Goal: Task Accomplishment & Management: Complete application form

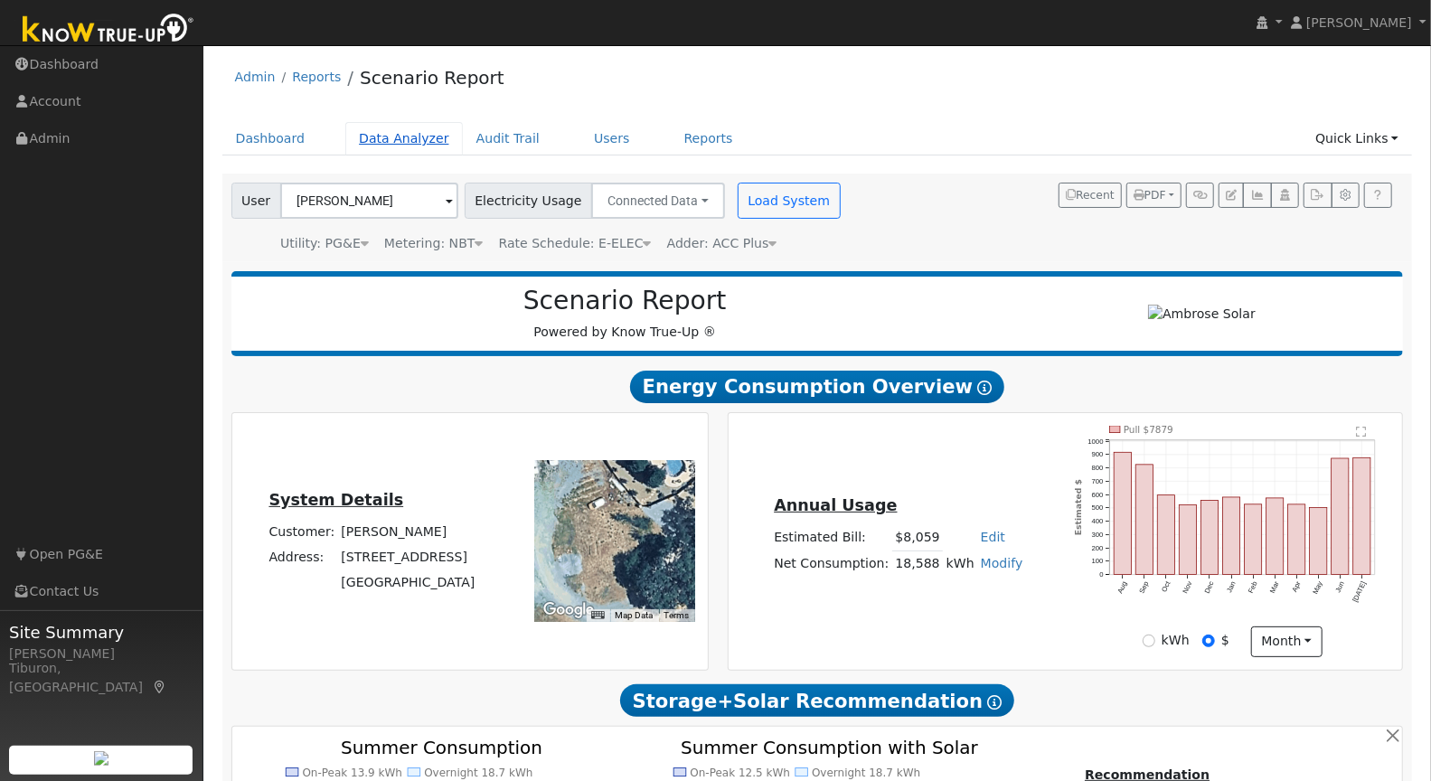
click at [372, 139] on link "Data Analyzer" at bounding box center [404, 138] width 118 height 33
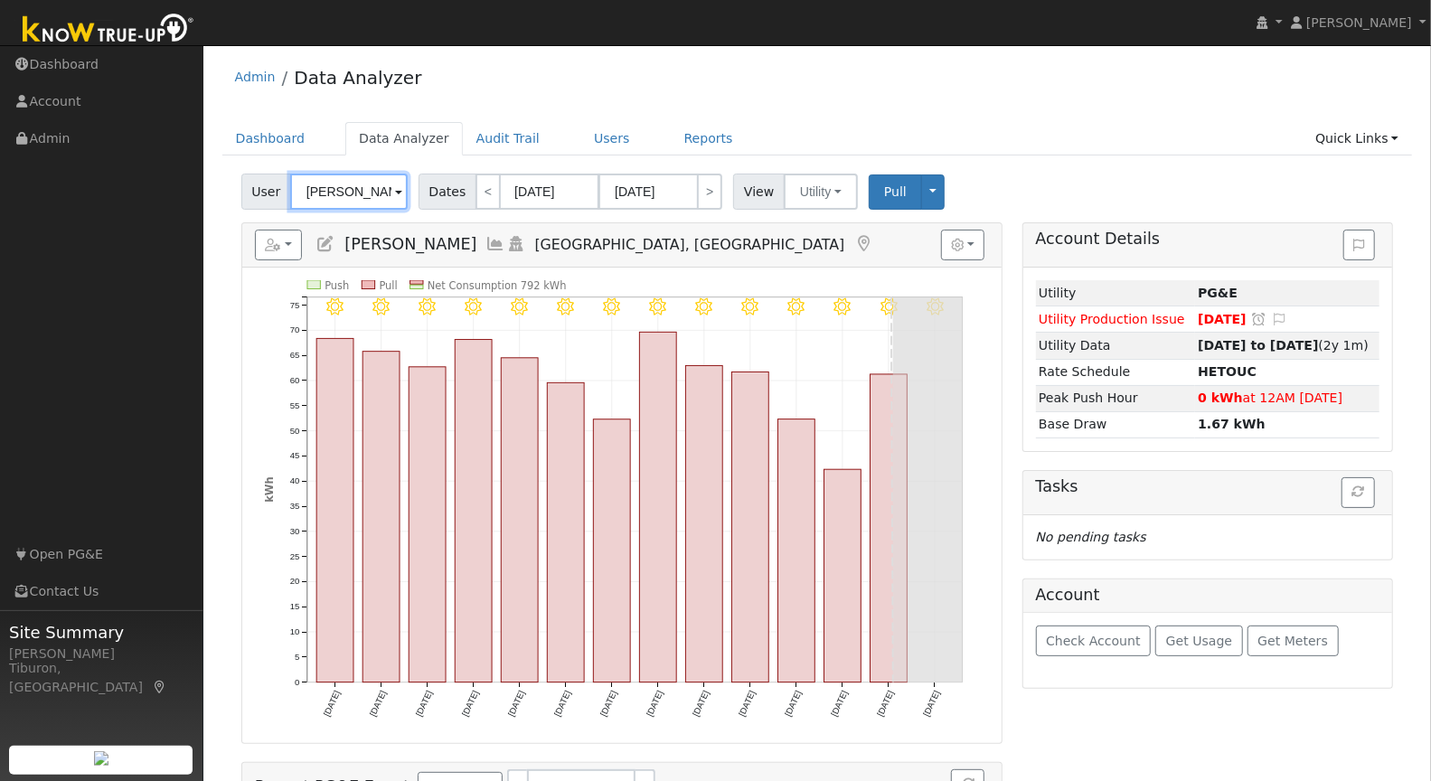
click at [362, 194] on input "Heidi Chandler" at bounding box center [349, 192] width 118 height 36
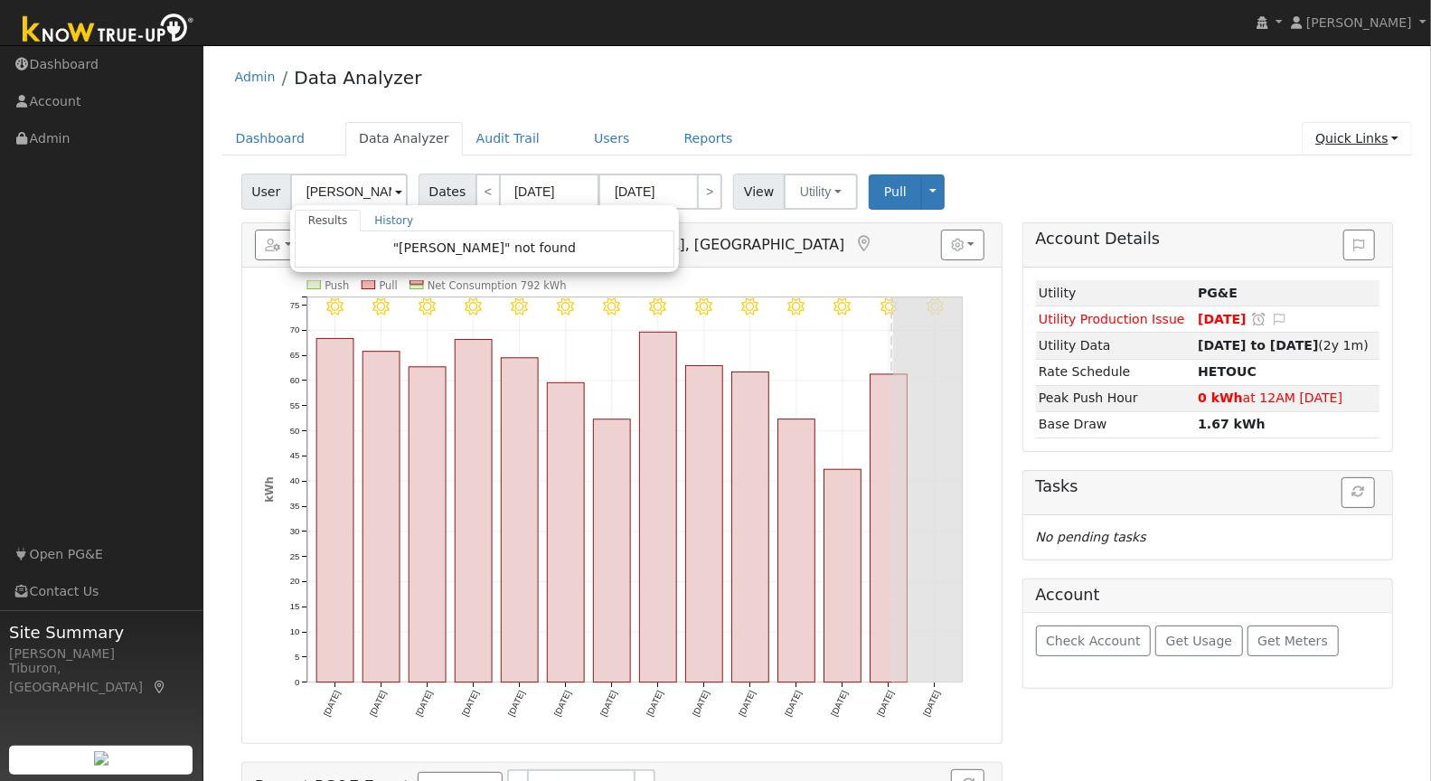
click at [1375, 130] on link "Quick Links" at bounding box center [1357, 138] width 110 height 33
type input "Heidi Chandler"
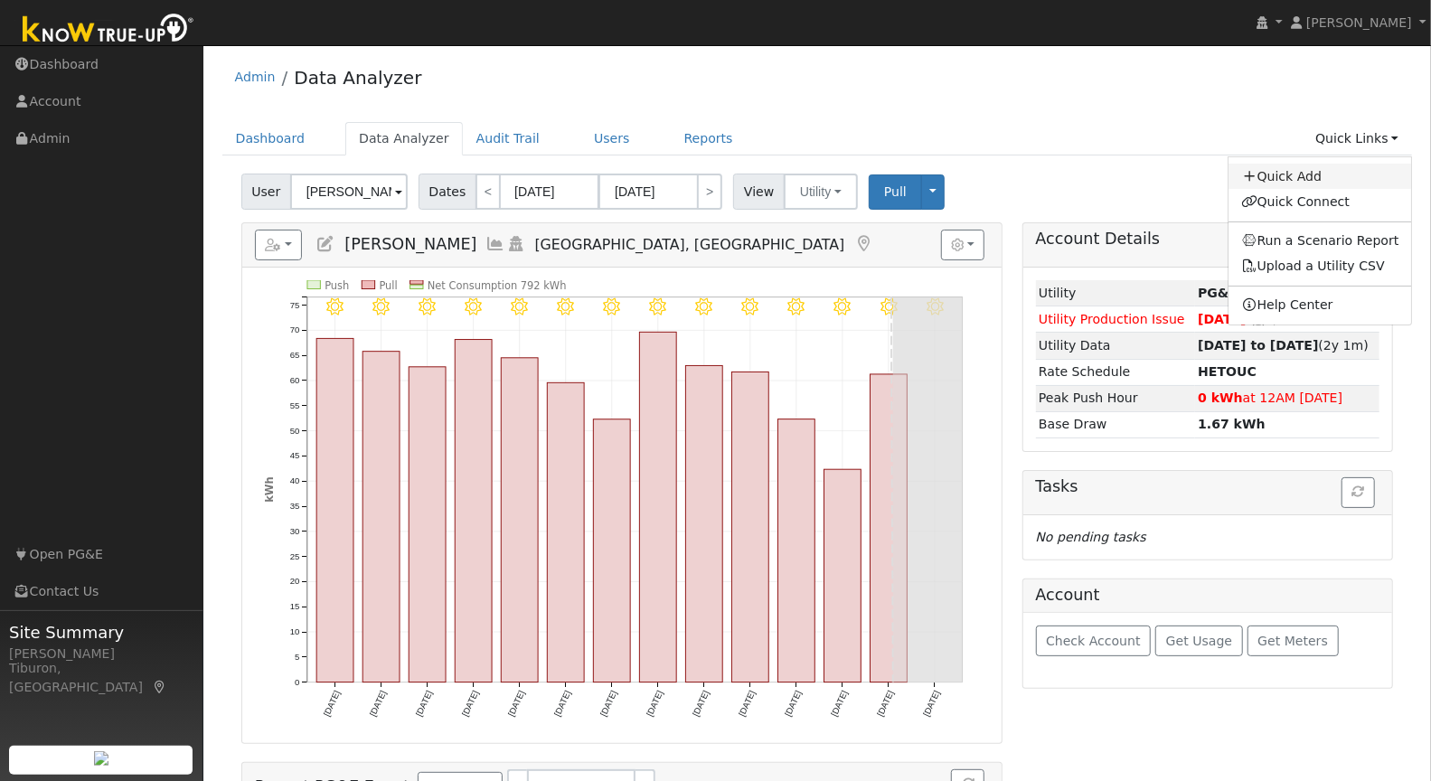
click at [1326, 171] on link "Quick Add" at bounding box center [1319, 176] width 183 height 25
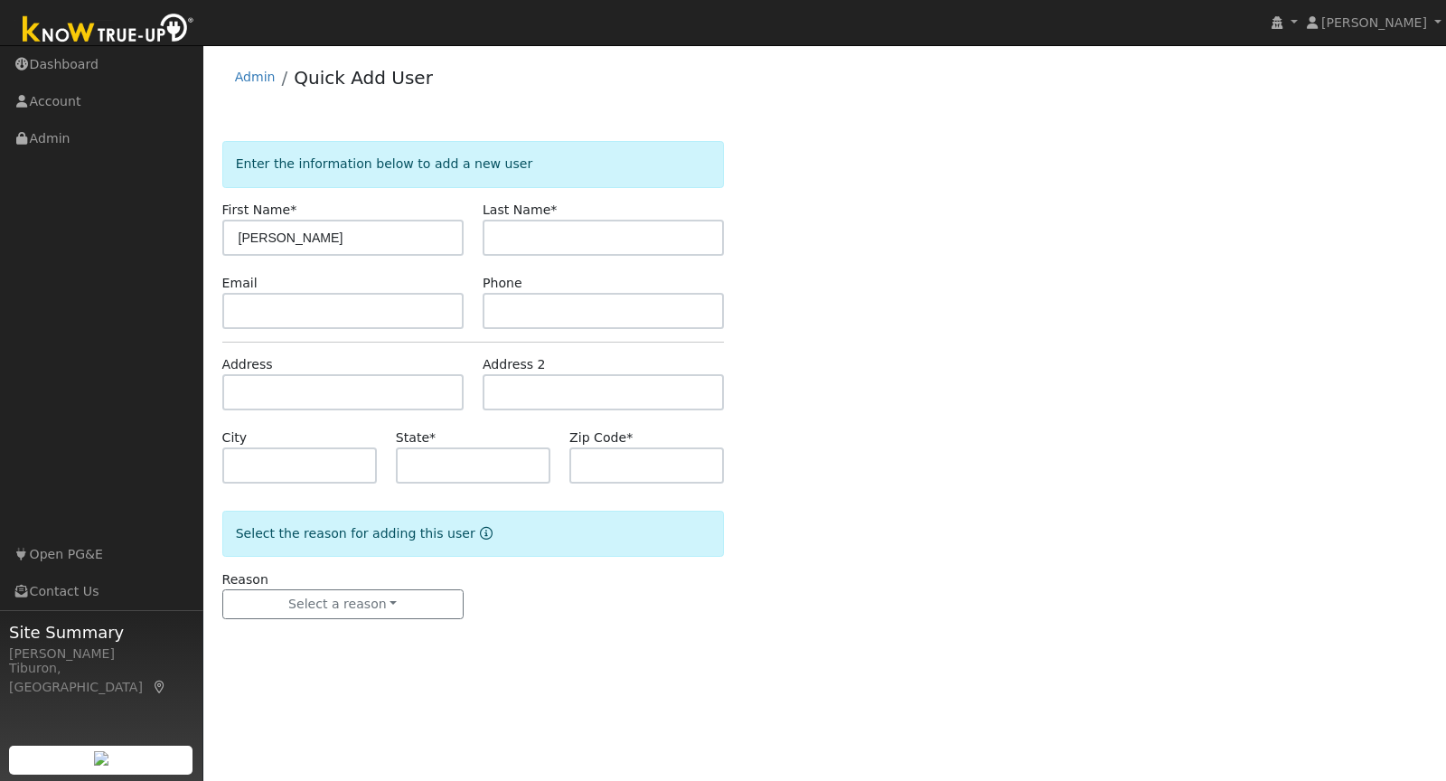
type input "[PERSON_NAME]"
click at [319, 397] on input "text" at bounding box center [342, 392] width 241 height 36
click at [293, 385] on input "text" at bounding box center [342, 392] width 241 height 36
paste input "4363 Lakebreeze Dr, Rocklin, CA 95677"
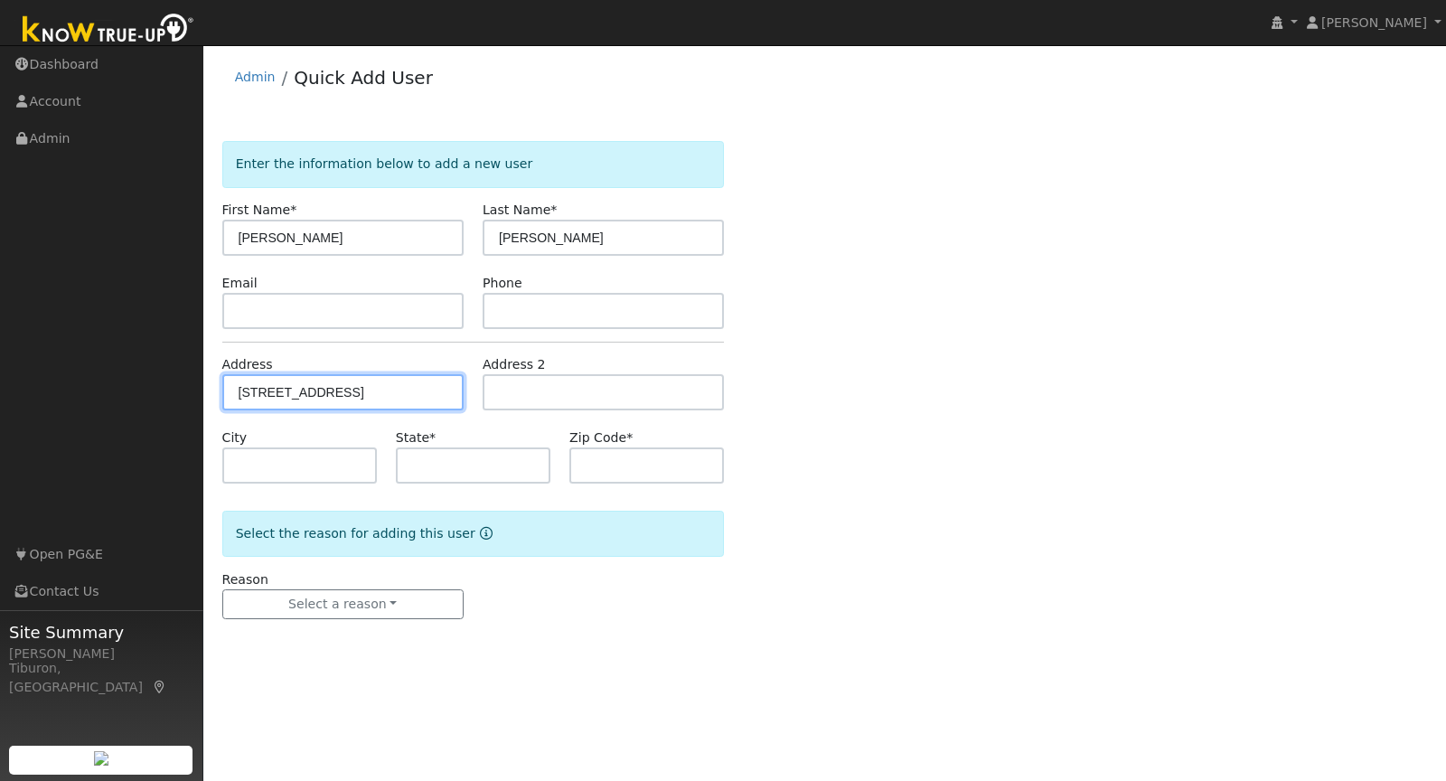
type input "[STREET_ADDRESS]"
type input "Rocklin"
type input "CA"
type input "95677"
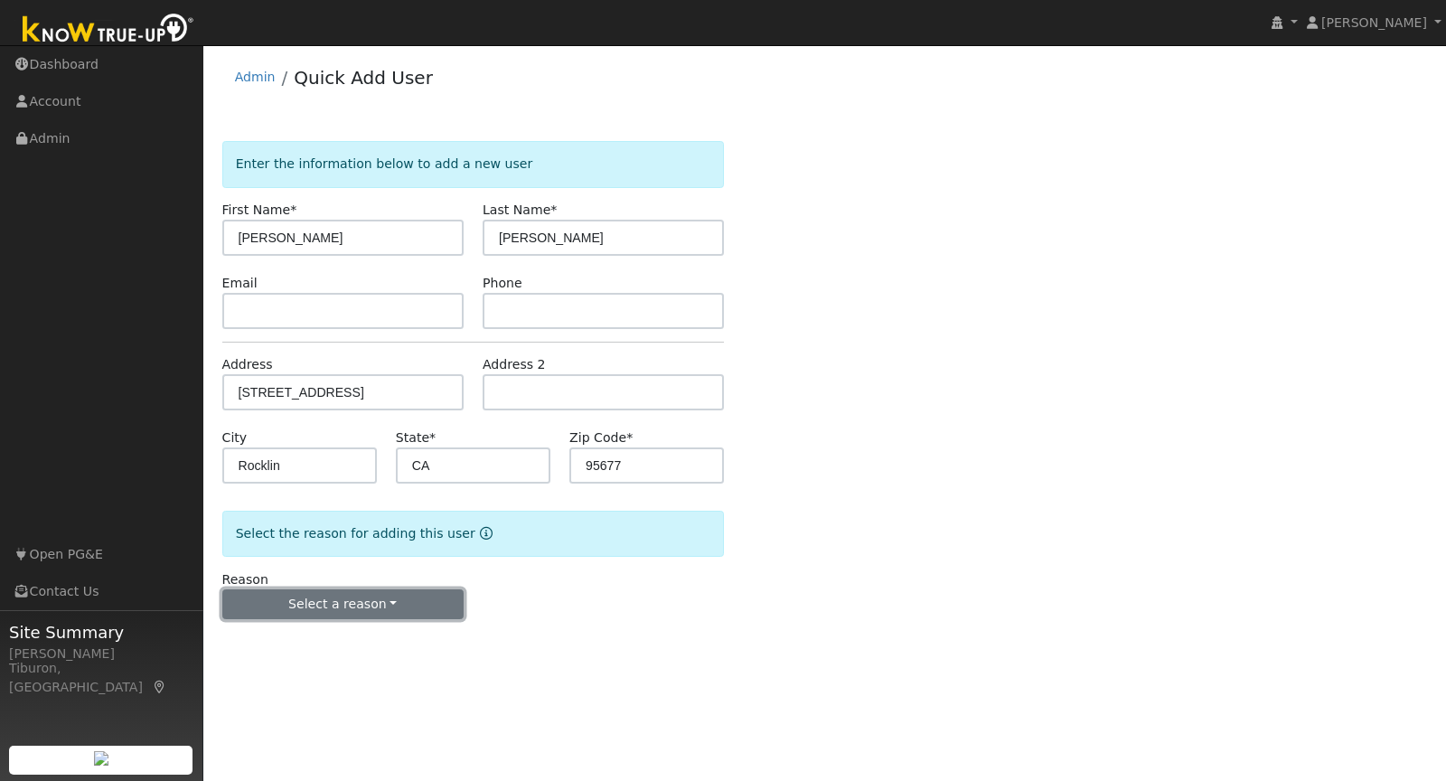
click at [384, 589] on button "Select a reason" at bounding box center [342, 604] width 241 height 31
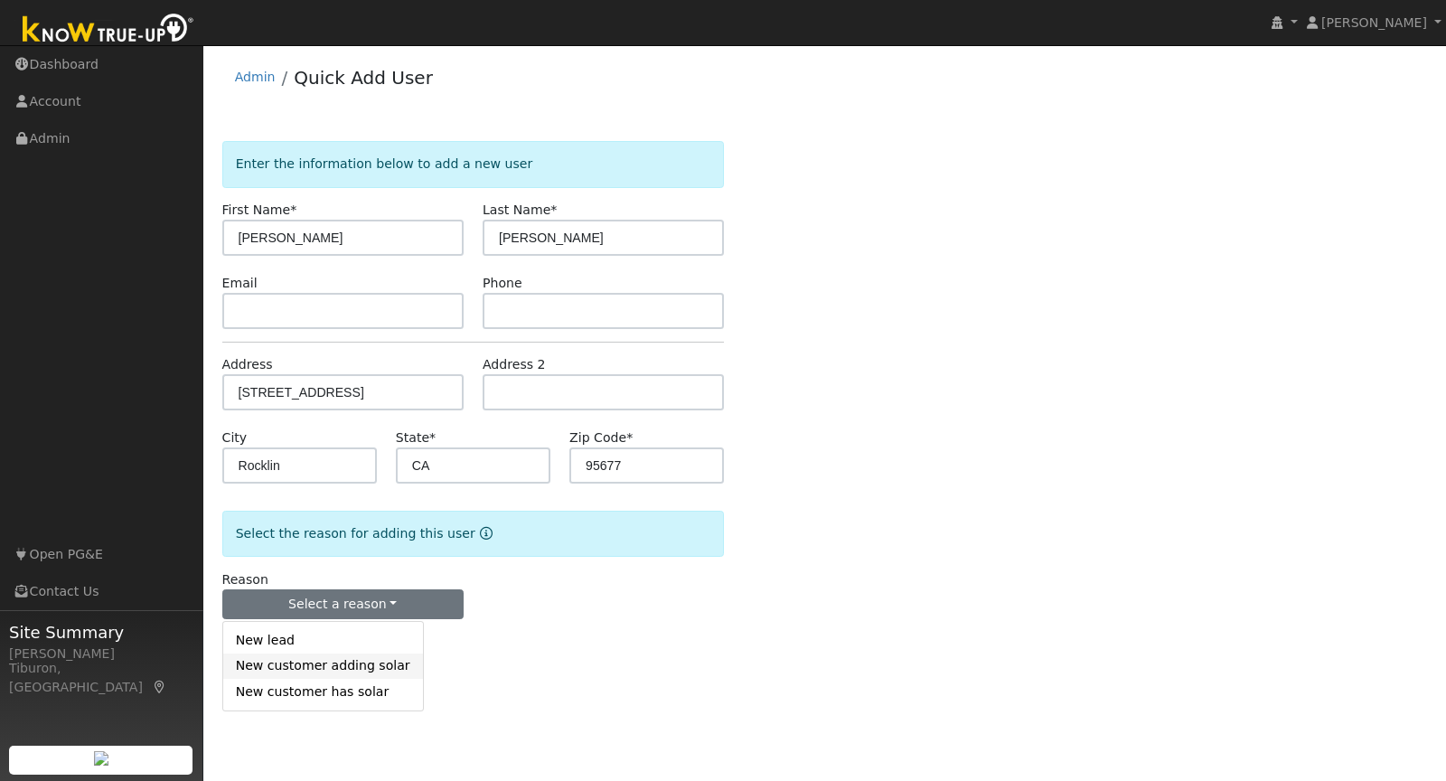
click at [312, 664] on link "New customer adding solar" at bounding box center [323, 666] width 200 height 25
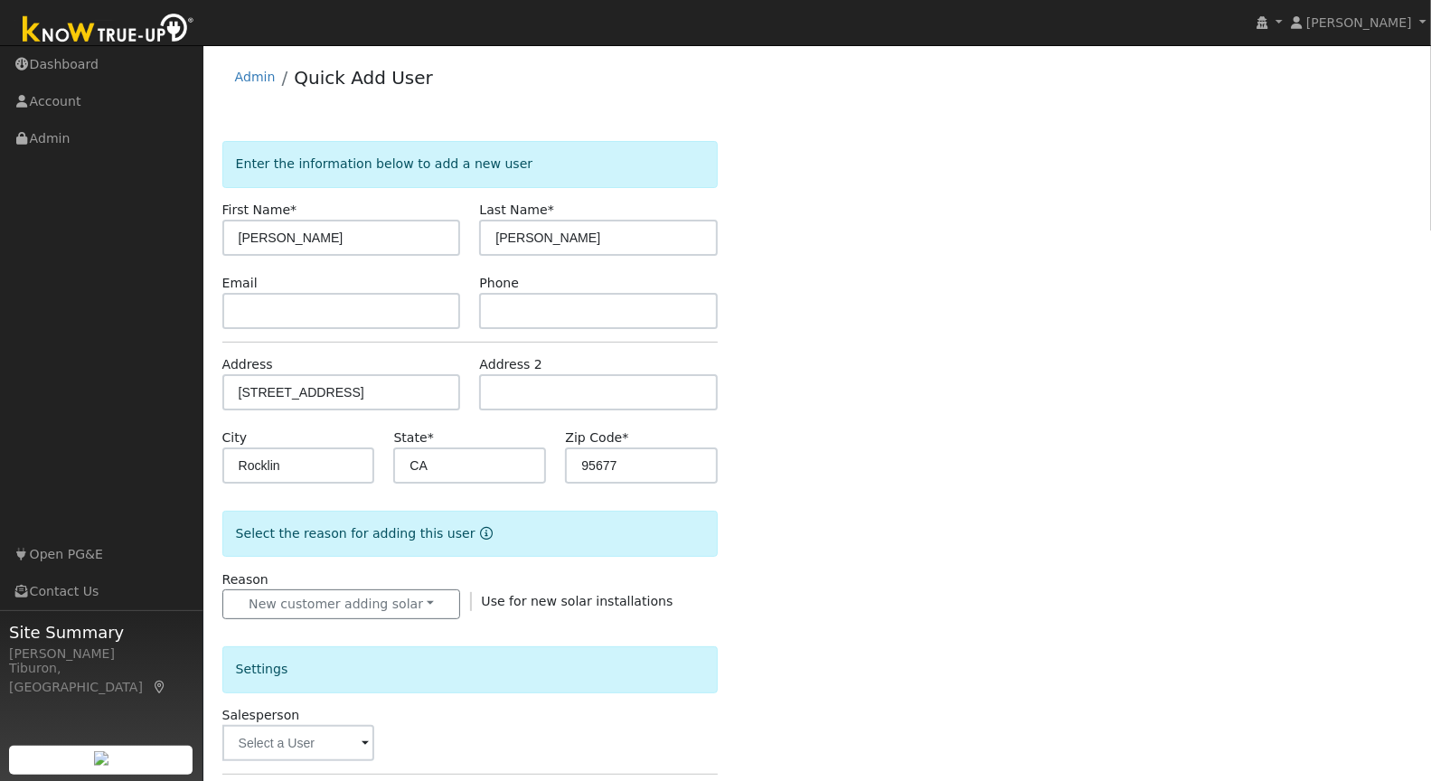
scroll to position [88, 0]
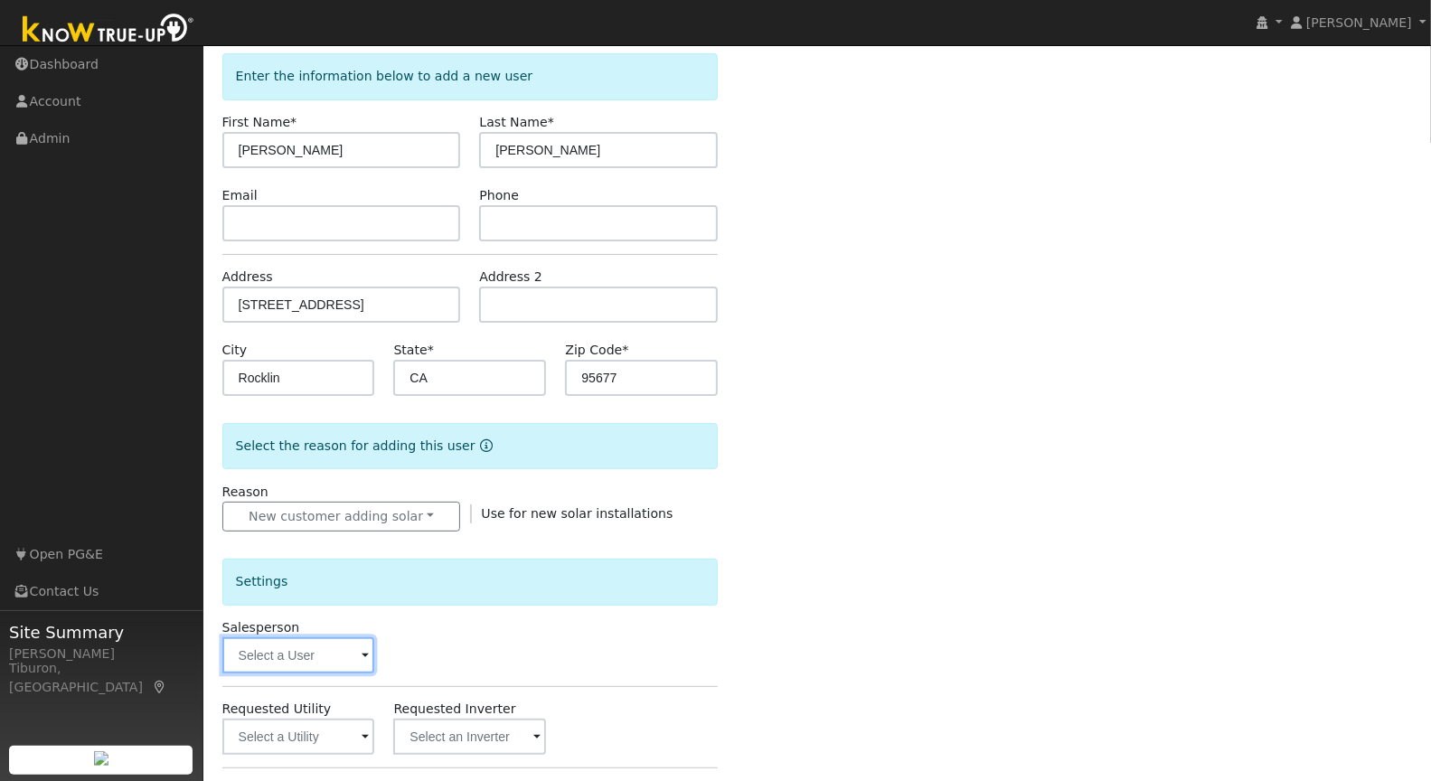
click at [343, 652] on input "text" at bounding box center [298, 655] width 153 height 36
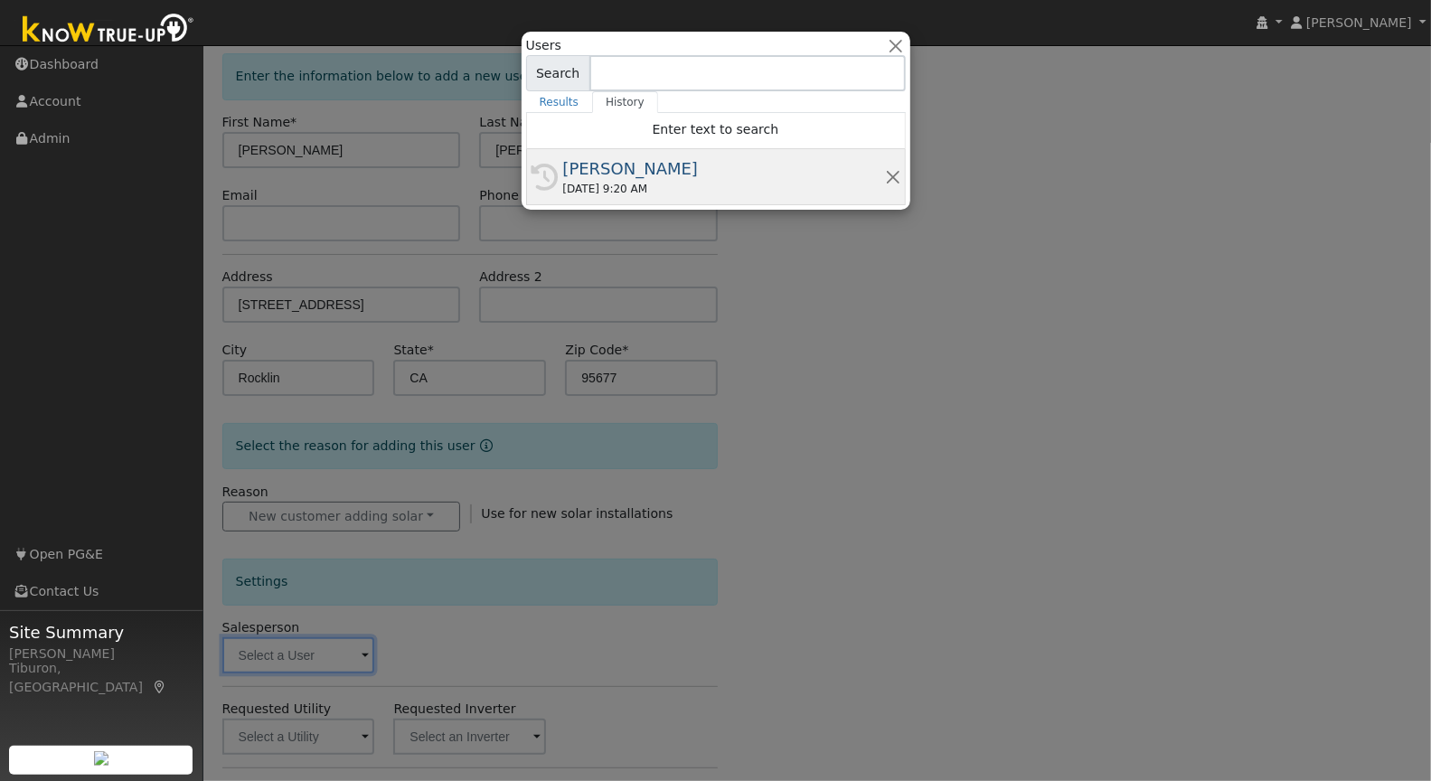
click at [609, 181] on div "08/20/2025 9:20 AM" at bounding box center [724, 189] width 322 height 16
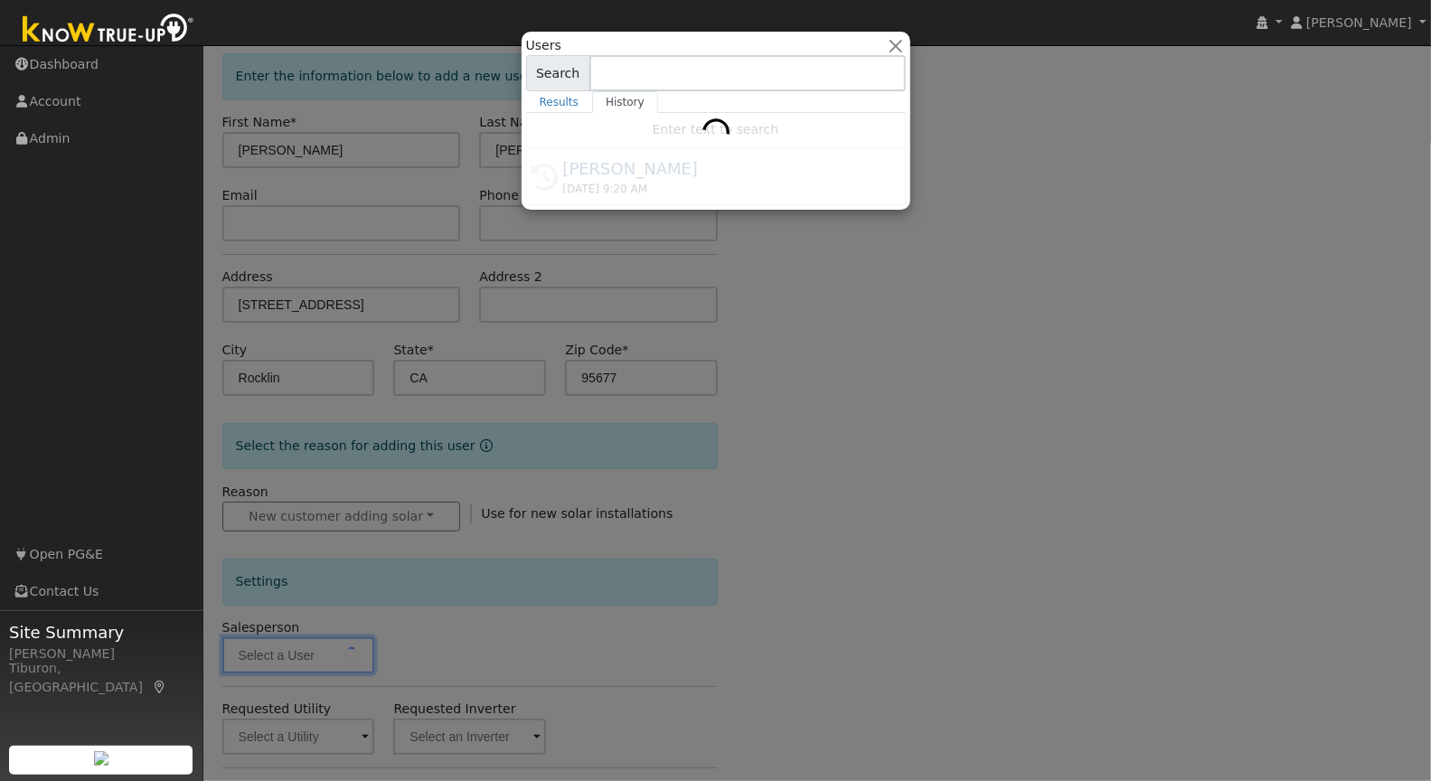
type input "[PERSON_NAME]"
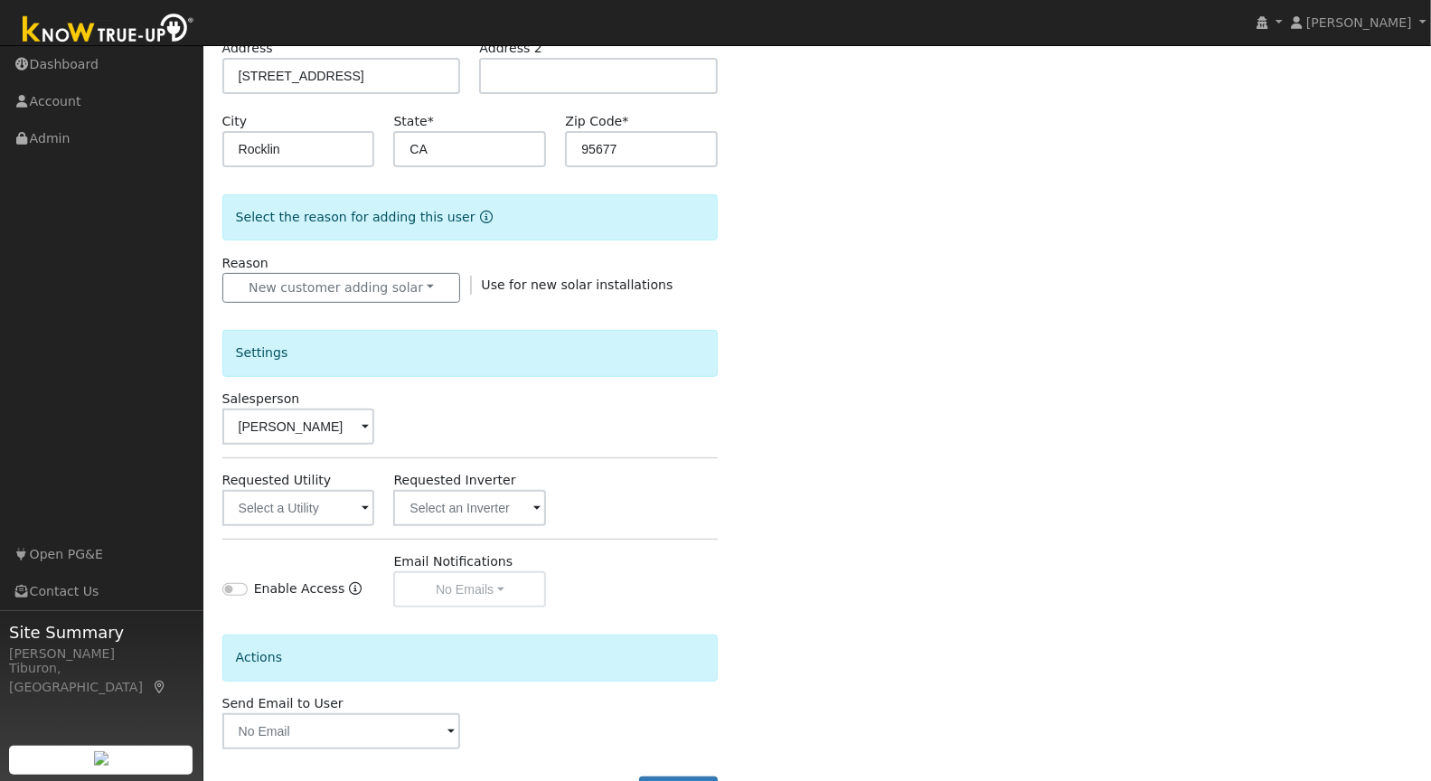
scroll to position [381, 0]
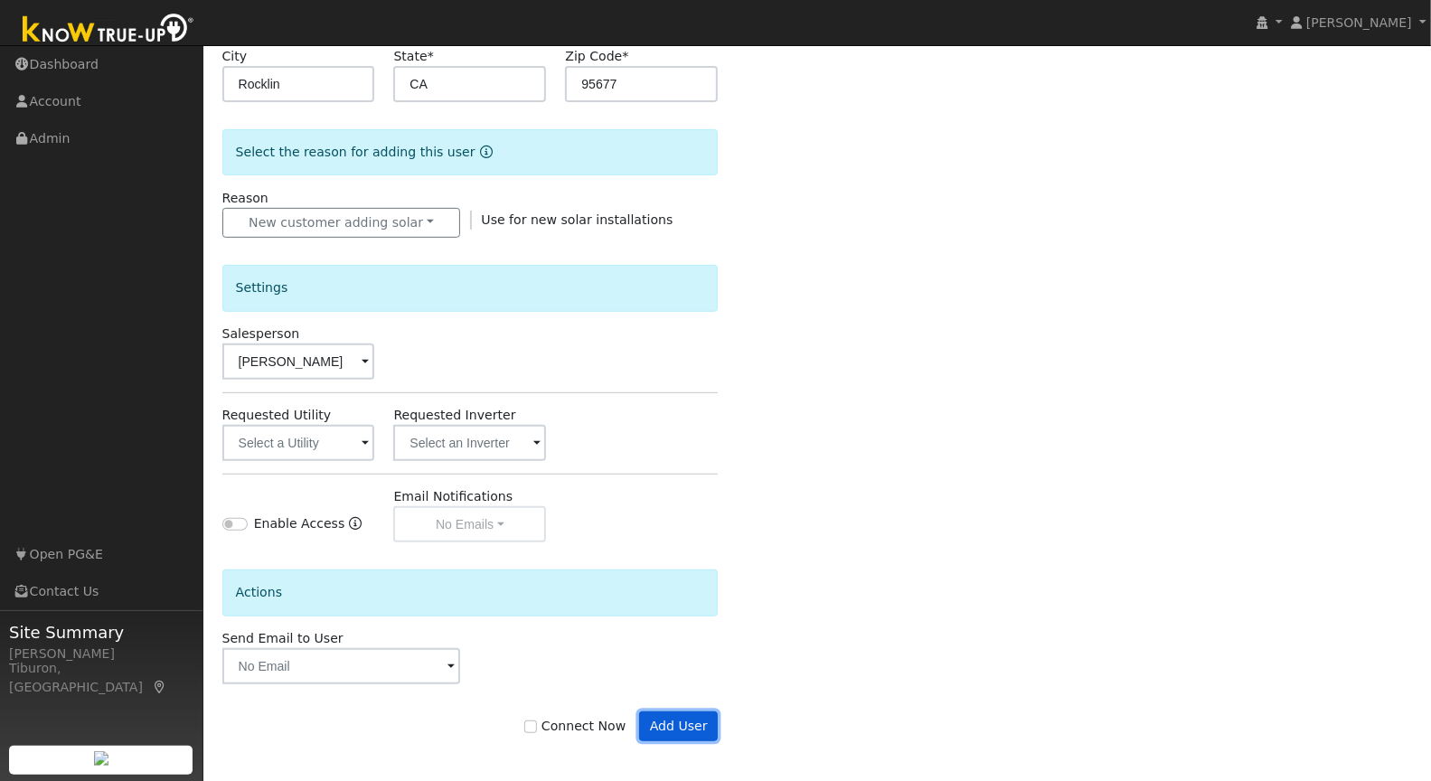
click at [673, 719] on button "Add User" at bounding box center [678, 726] width 79 height 31
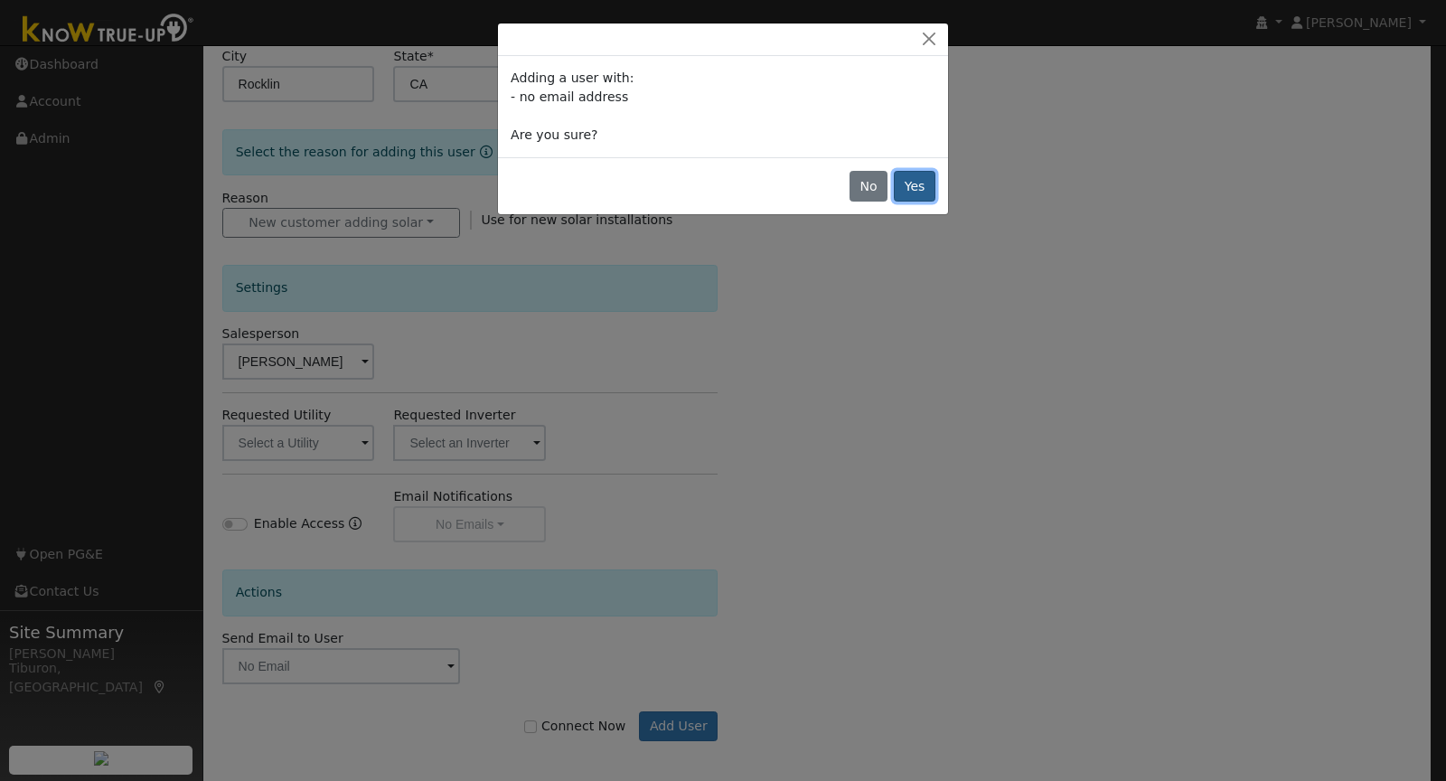
click at [918, 186] on button "Yes" at bounding box center [915, 186] width 42 height 31
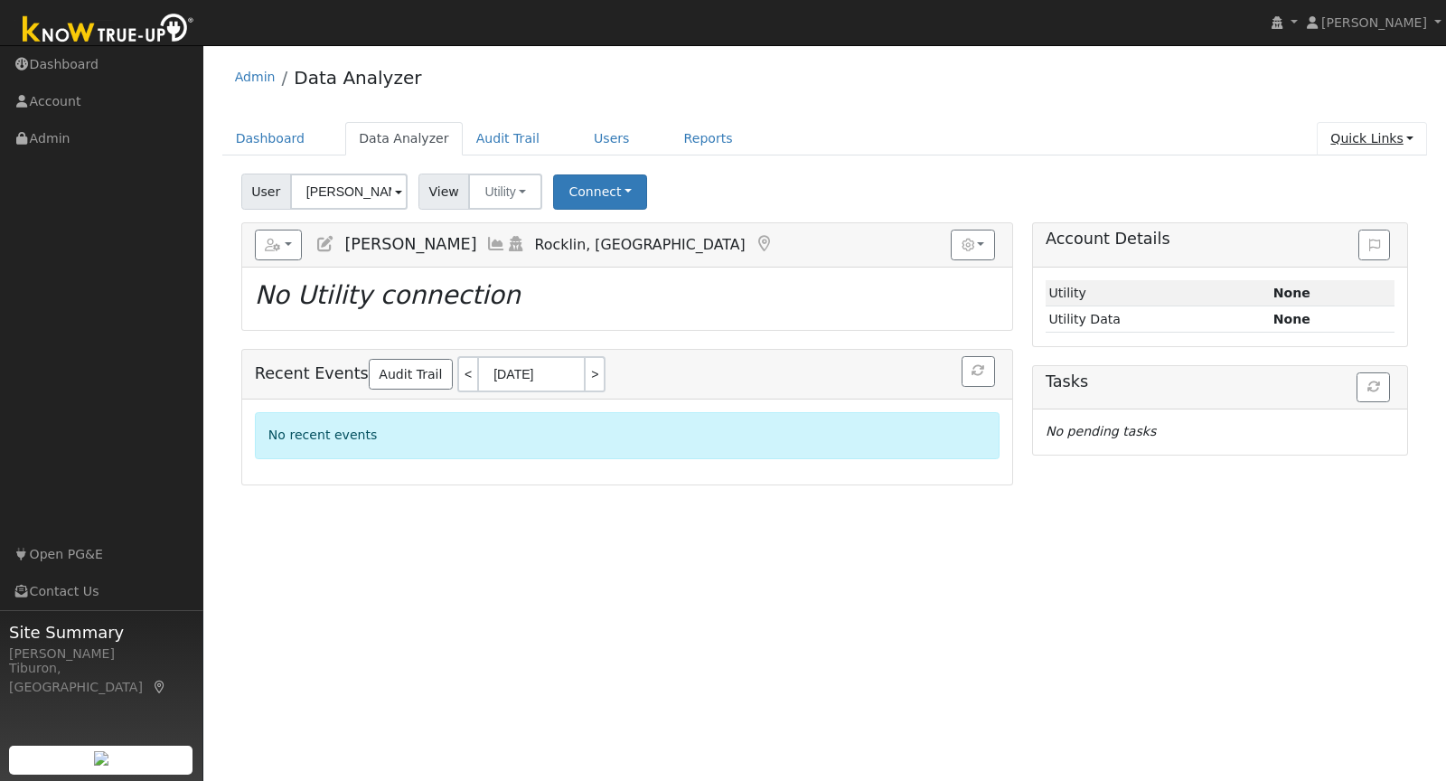
click at [1387, 134] on link "Quick Links" at bounding box center [1372, 138] width 110 height 33
click at [903, 126] on ul "Dashboard Data Analyzer Audit Trail Users Reports Quick Links Quick Add Quick C…" at bounding box center [825, 138] width 1206 height 33
